Goal: Information Seeking & Learning: Learn about a topic

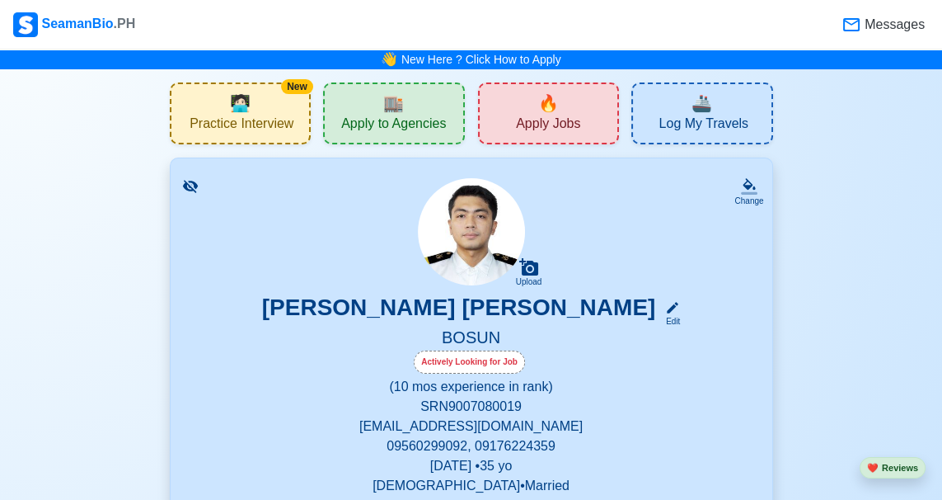
click at [264, 123] on span "Practice Interview" at bounding box center [242, 125] width 104 height 21
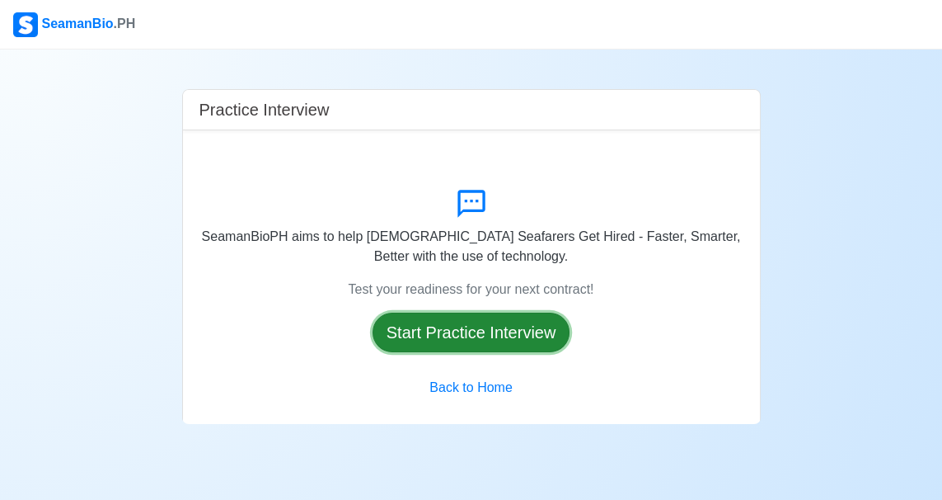
click at [496, 340] on button "Start Practice Interview" at bounding box center [472, 332] width 198 height 40
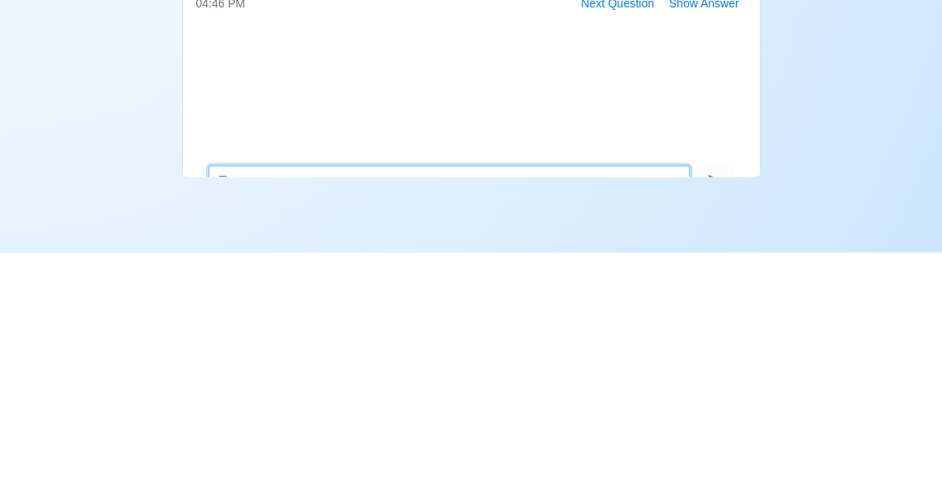
scroll to position [99, 0]
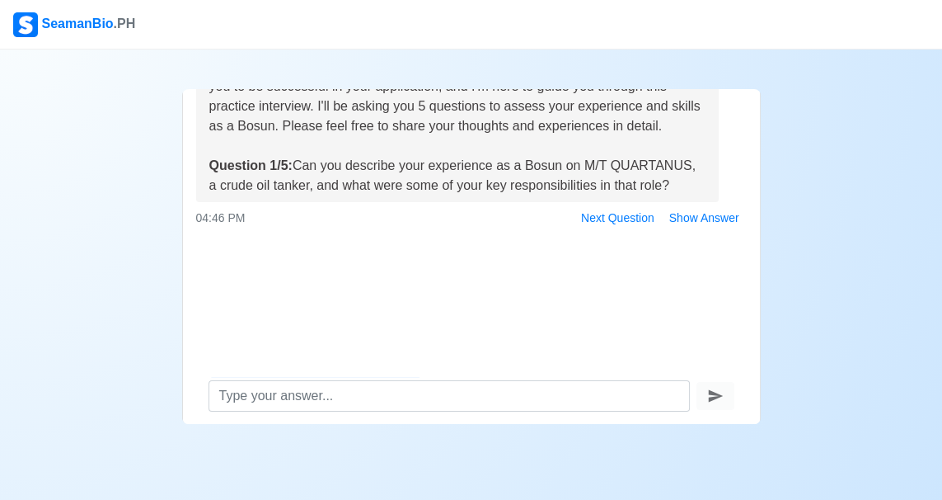
click at [77, 180] on div "Practice Interview Hello Jay Harell D. Ignacio, I'm Gem from SeamanBioPH. We wa…" at bounding box center [471, 236] width 942 height 374
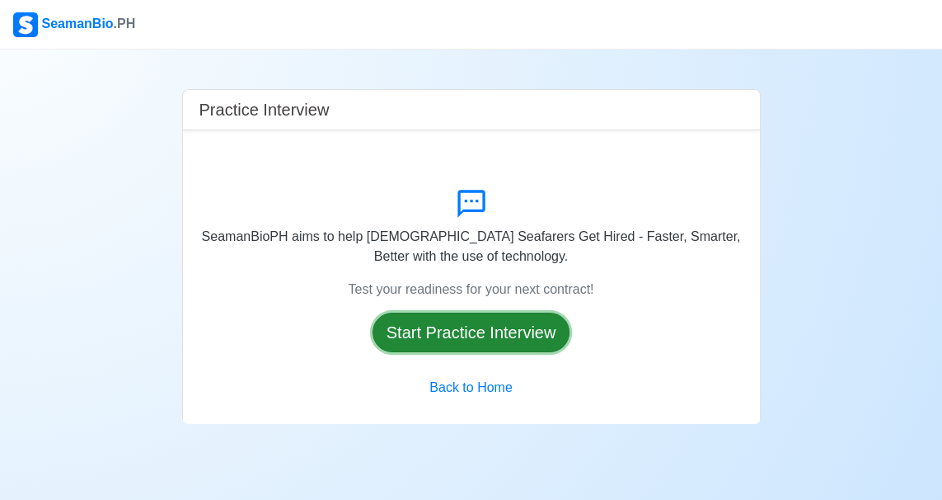
click at [510, 331] on button "Start Practice Interview" at bounding box center [472, 332] width 198 height 40
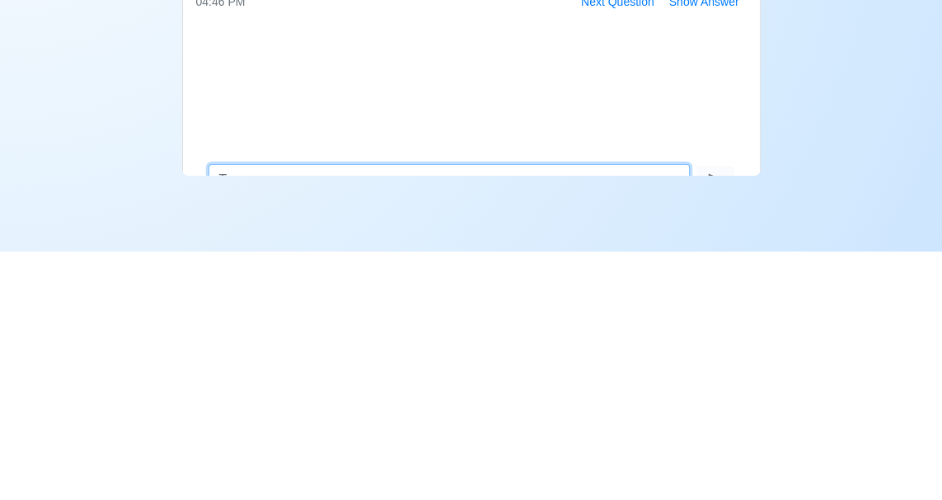
scroll to position [99, 0]
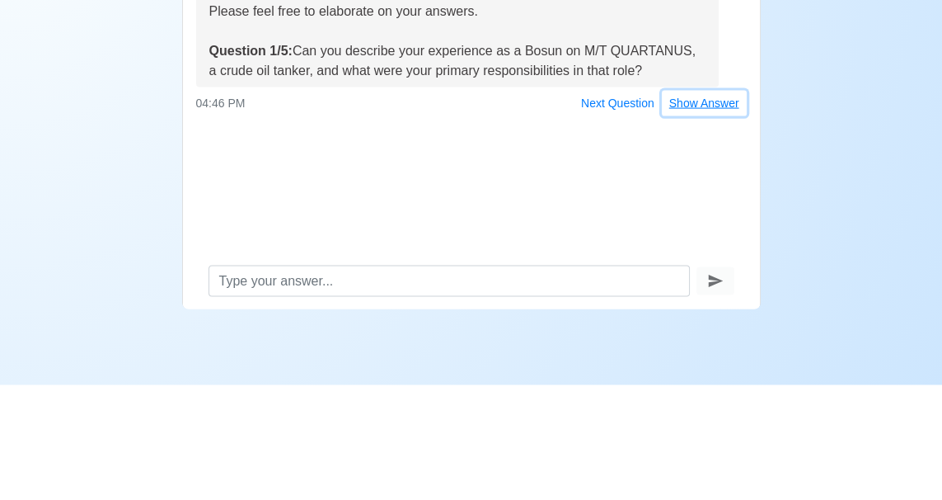
click at [709, 223] on button "Show Answer" at bounding box center [704, 218] width 85 height 26
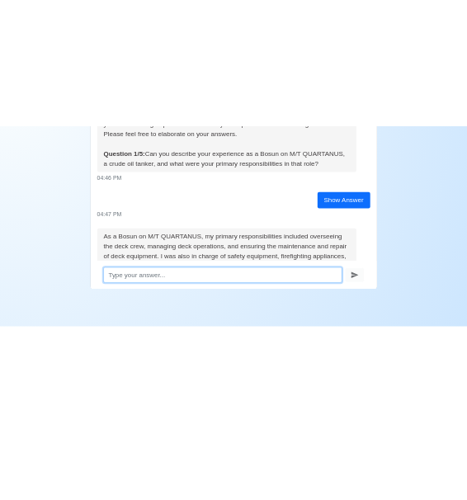
scroll to position [0, 0]
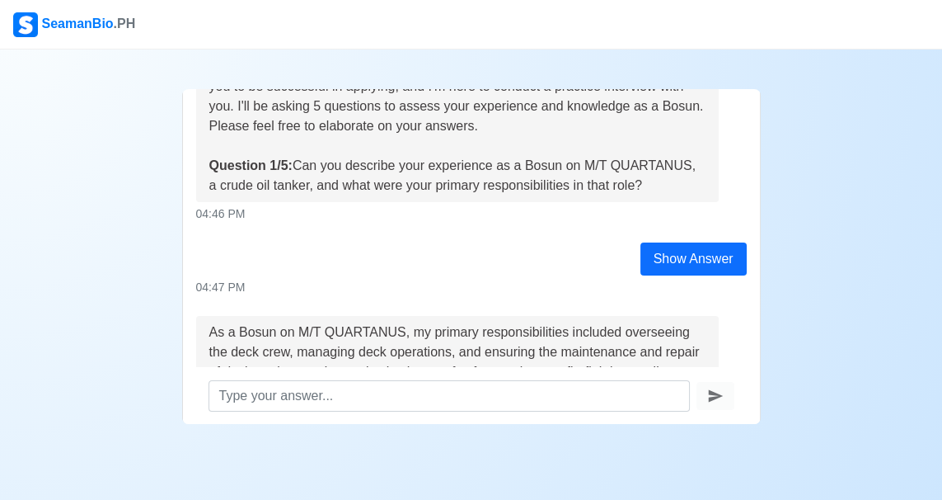
copy div "Can you describe your experience as a Bosun on M/T QUARTANUS, a crude oil tanke…"
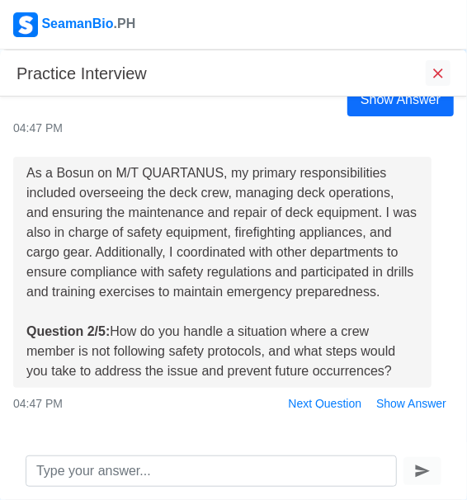
scroll to position [317, 0]
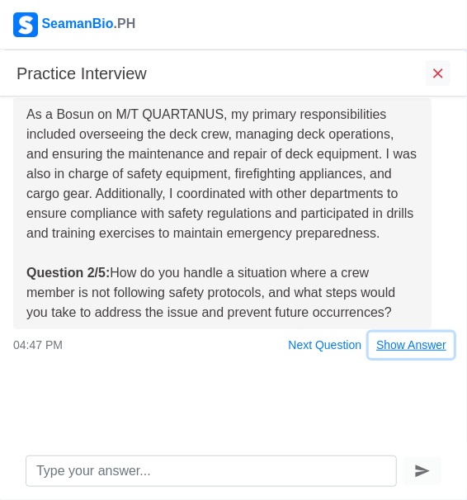
click at [414, 345] on button "Show Answer" at bounding box center [411, 345] width 85 height 26
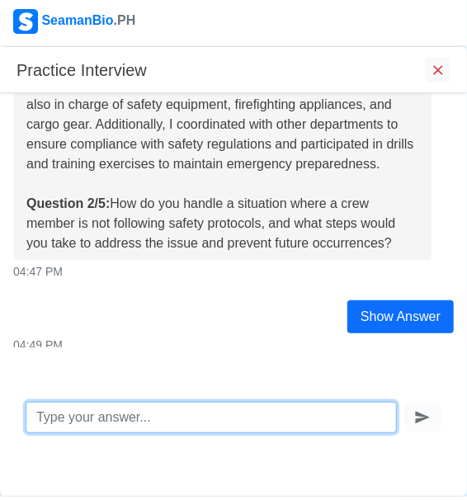
scroll to position [739, 0]
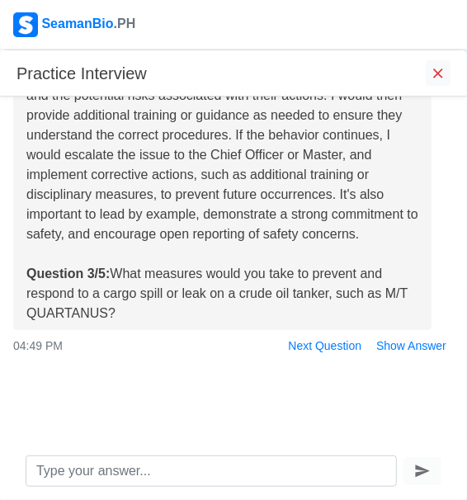
click at [415, 166] on div "When a crew member is not following safety protocols, I would first address the…" at bounding box center [222, 174] width 392 height 297
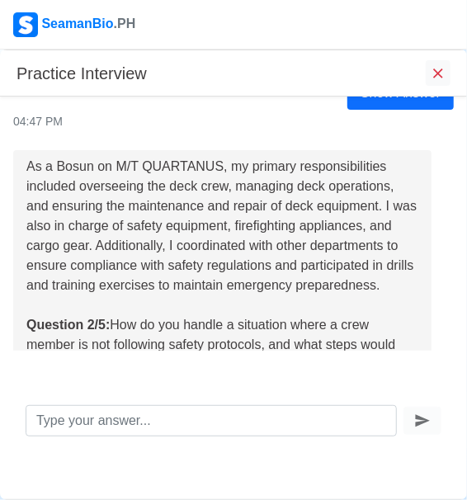
scroll to position [267, 0]
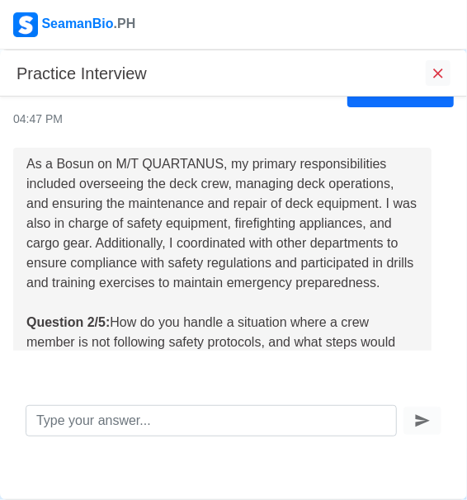
copy div "As a Bosun on M/T QUARTANUS, my primary responsibilities included overseeing th…"
click at [293, 114] on div "04:47 PM" at bounding box center [233, 118] width 440 height 17
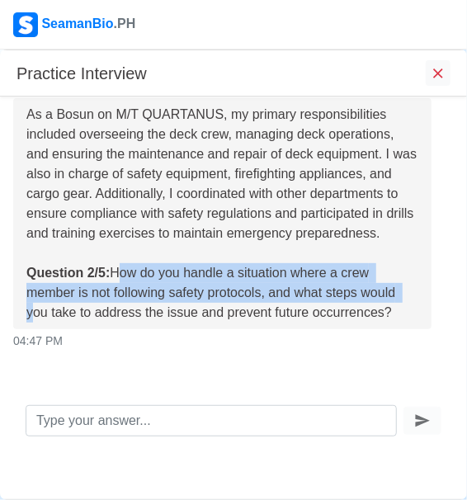
scroll to position [359, 0]
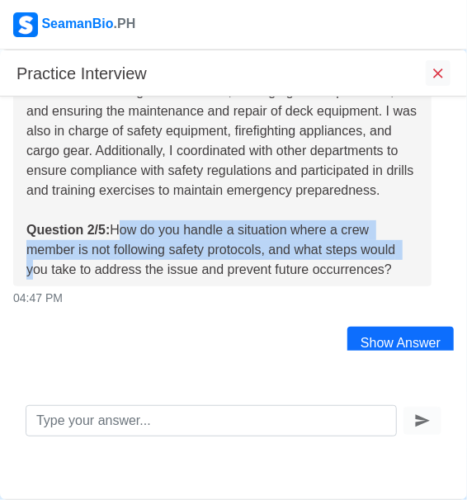
copy div "How do you handle a situation where a crew member is not following safety proto…"
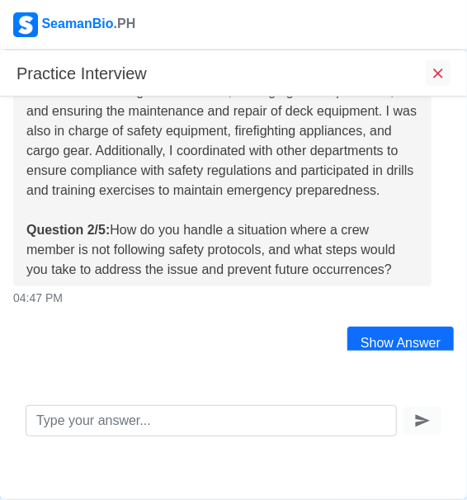
click at [341, 199] on div "As a Bosun on M/T QUARTANUS, my primary responsibilities included overseeing th…" at bounding box center [222, 171] width 392 height 218
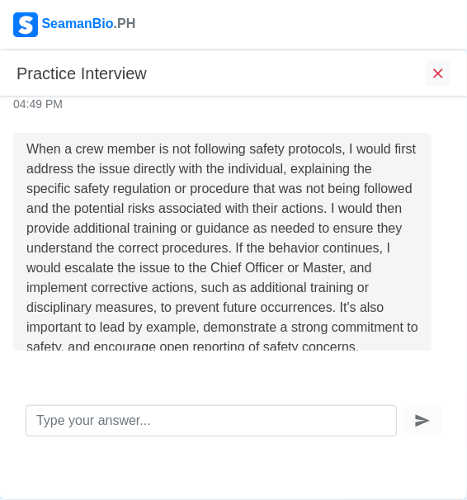
scroll to position [630, 0]
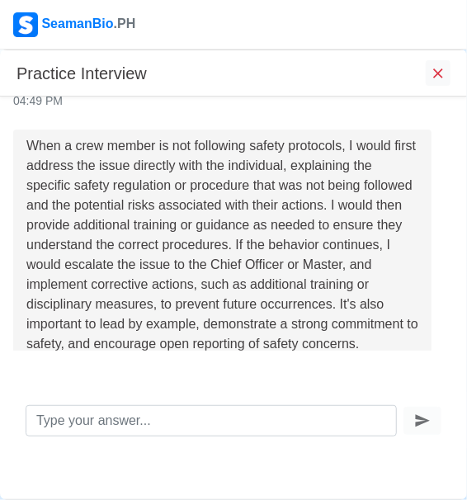
copy div "When a crew member is not following safety protocols, I would first address the…"
click at [356, 218] on div "When a crew member is not following safety protocols, I would first address the…" at bounding box center [222, 284] width 392 height 297
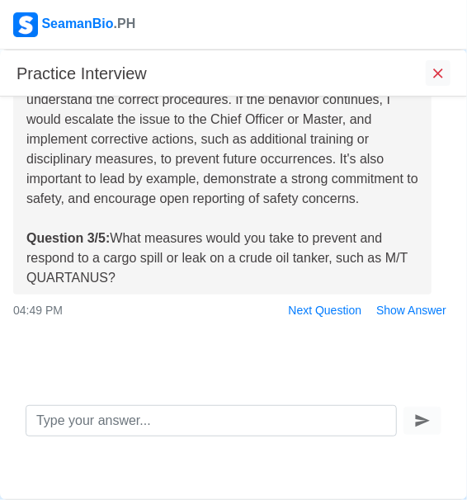
scroll to position [798, 0]
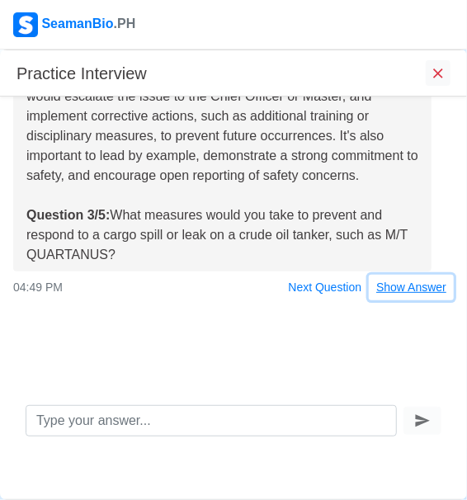
click at [407, 293] on button "Show Answer" at bounding box center [411, 288] width 85 height 26
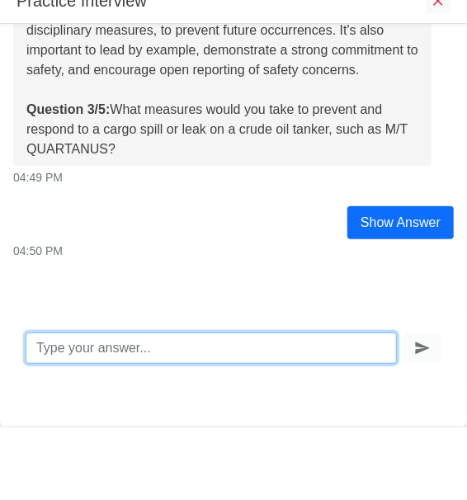
scroll to position [829, 0]
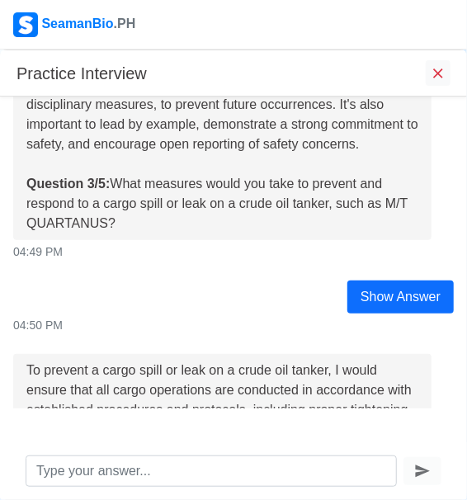
copy div "What measures would you take to prevent and respond to a cargo spill or leak on…"
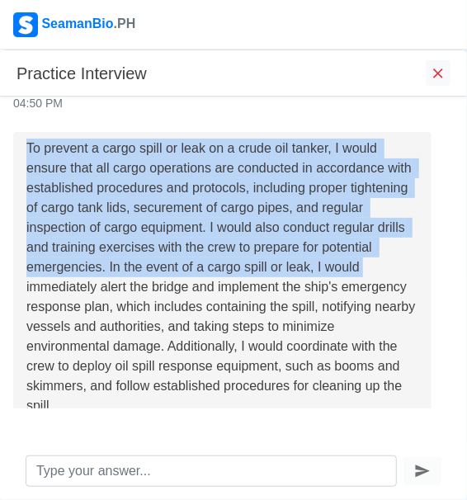
scroll to position [1063, 0]
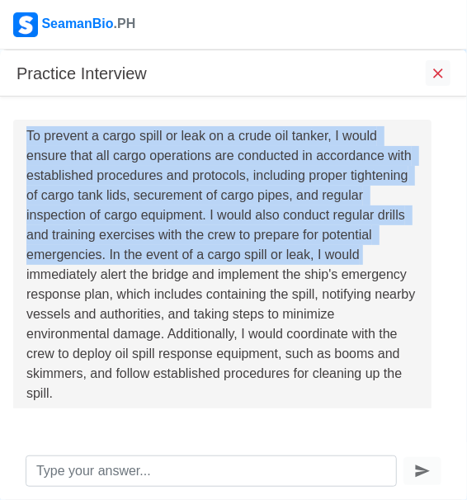
copy div "To prevent a cargo spill or leak on a crude oil tanker, I would ensure that all…"
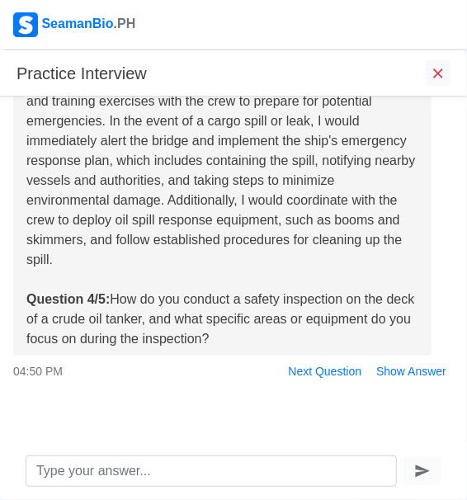
scroll to position [1223, 0]
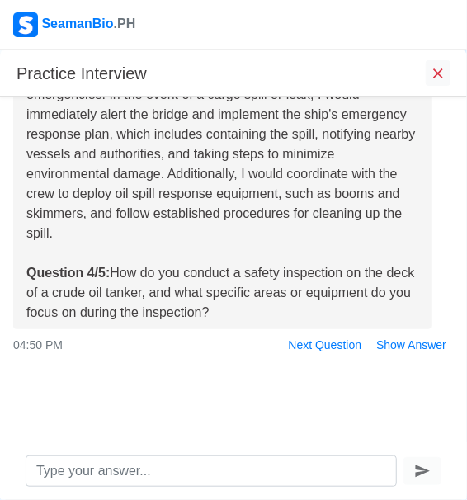
copy div "How do you conduct a safety inspection on the deck of a crude oil tanker, and w…"
click at [422, 354] on button "Show Answer" at bounding box center [411, 345] width 85 height 26
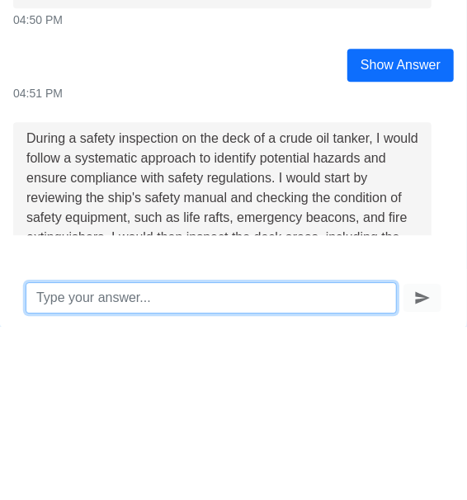
scroll to position [1766, 0]
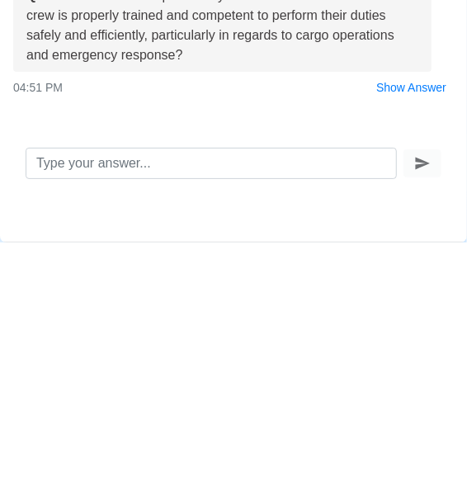
click at [5, 379] on div "Practice Interview Hello Jay Harell D. Ignacio, I'm Gem from SeamanBioPH. We wa…" at bounding box center [233, 274] width 467 height 450
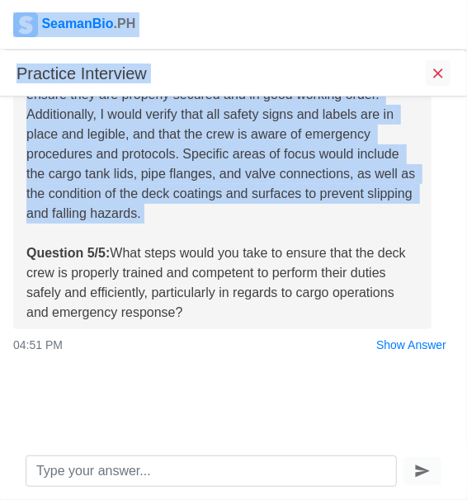
copy div "SeamanBio .PH Practice Interview Hello Jay Harell D. Ignacio, I'm Gem from Seam…"
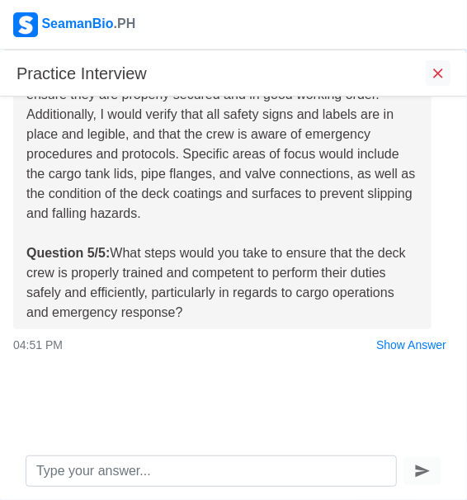
drag, startPoint x: 27, startPoint y: 130, endPoint x: 309, endPoint y: 318, distance: 338.9
click at [309, 317] on div "During a safety inspection on the deck of a crude oil tanker, I would follow a …" at bounding box center [222, 114] width 392 height 415
copy div "What steps would you take to ensure that the deck crew is properly trained and …"
click at [403, 336] on button "Show Answer" at bounding box center [411, 345] width 85 height 26
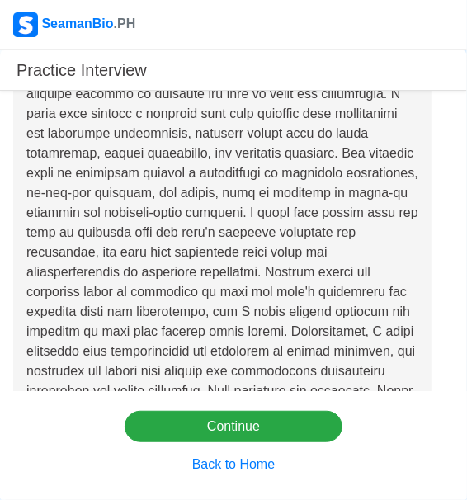
scroll to position [1940, 0]
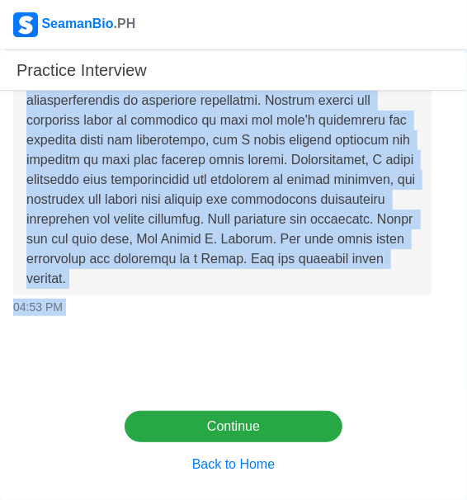
drag, startPoint x: 309, startPoint y: 318, endPoint x: 357, endPoint y: 425, distance: 117.4
click at [356, 410] on div "Practice Interview Hello Jay Harell D. Ignacio, I'm Gem from SeamanBioPH. We wa…" at bounding box center [233, 274] width 467 height 450
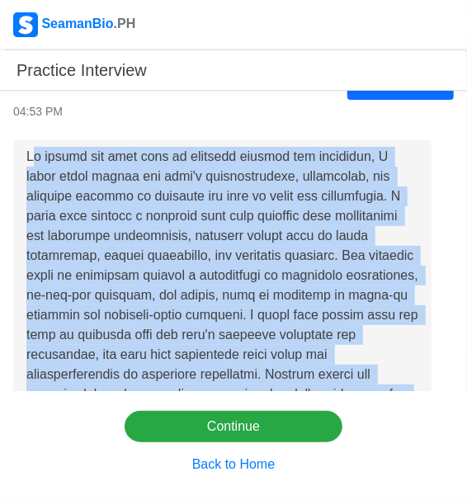
scroll to position [1964, 0]
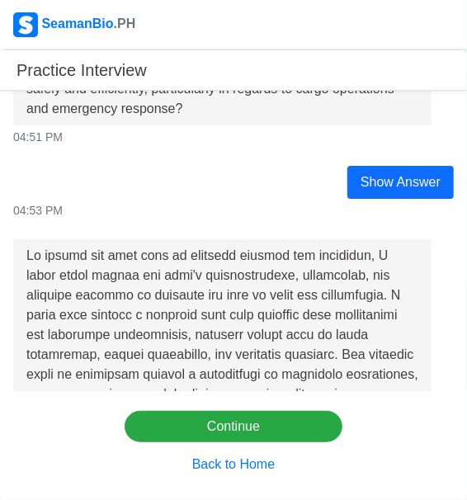
drag, startPoint x: 357, startPoint y: 425, endPoint x: 40, endPoint y: 221, distance: 377.5
click at [40, 221] on div "Hello Jay Harell D. Ignacio, I'm Gem from SeamanBioPH. We want you to be succes…" at bounding box center [233, 249] width 467 height 317
click at [31, 258] on div at bounding box center [222, 453] width 392 height 415
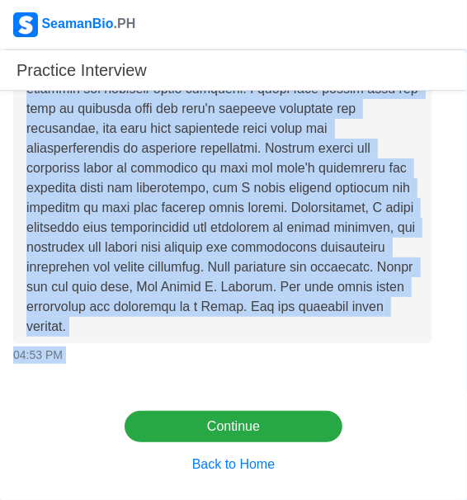
scroll to position [2336, 0]
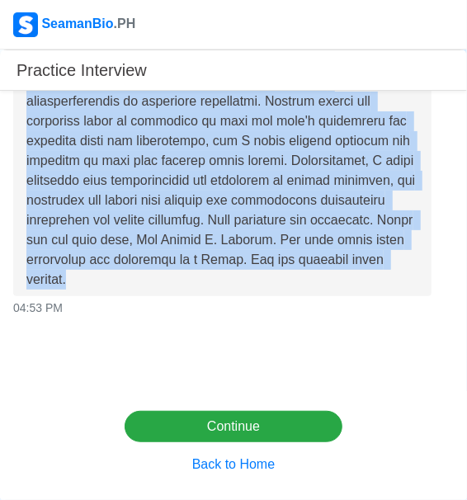
drag, startPoint x: 40, startPoint y: 221, endPoint x: 370, endPoint y: 266, distance: 333.7
click at [369, 266] on div at bounding box center [222, 81] width 418 height 429
copy div "To ensure the deck crew is properly trained and competent, I would first review…"
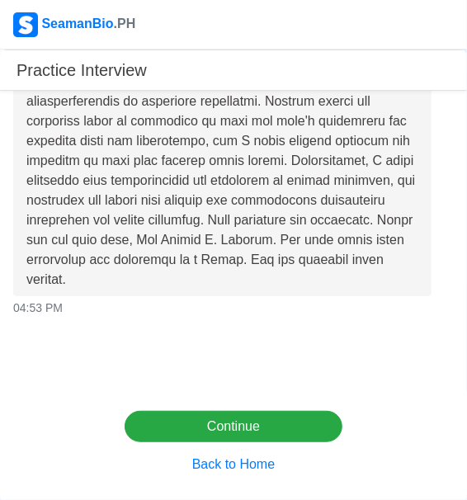
click at [279, 372] on div "Hello Jay Harell D. Ignacio, I'm Gem from SeamanBioPH. We want you to be succes…" at bounding box center [233, 249] width 467 height 317
click at [255, 466] on button "Back to Home" at bounding box center [233, 463] width 124 height 31
